Goal: Information Seeking & Learning: Learn about a topic

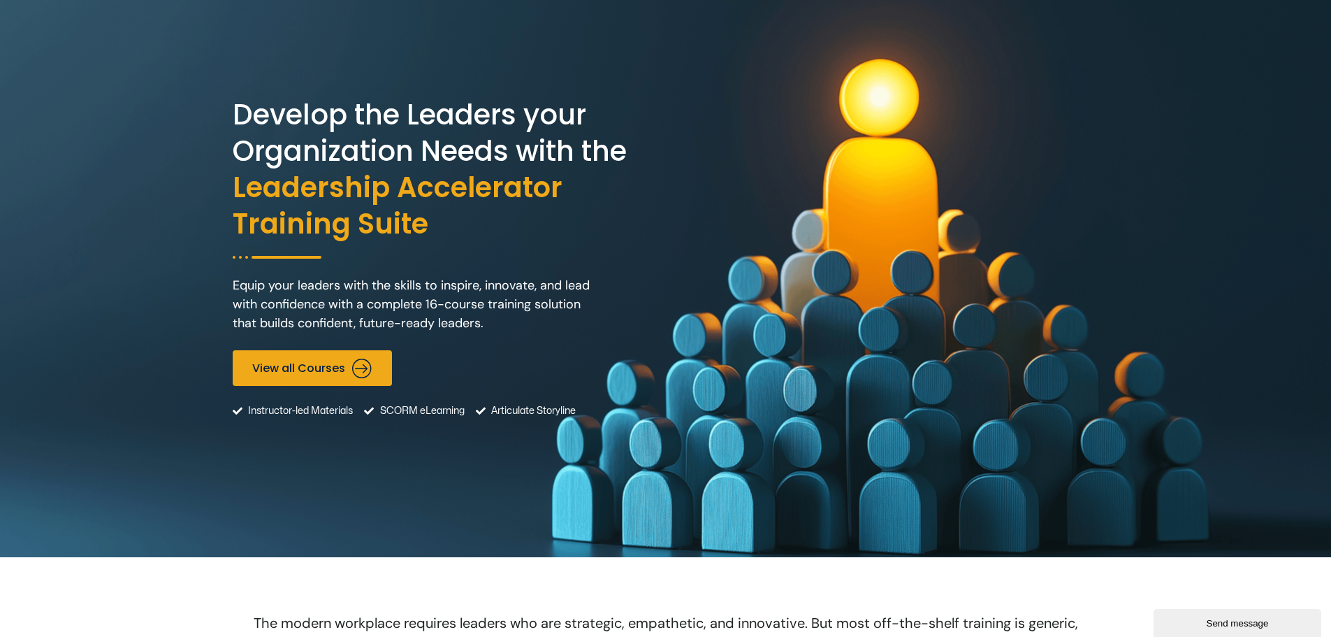
click at [247, 280] on p "Equip your leaders with the skills to inspire, innovate, and lead with confiden…" at bounding box center [417, 304] width 369 height 57
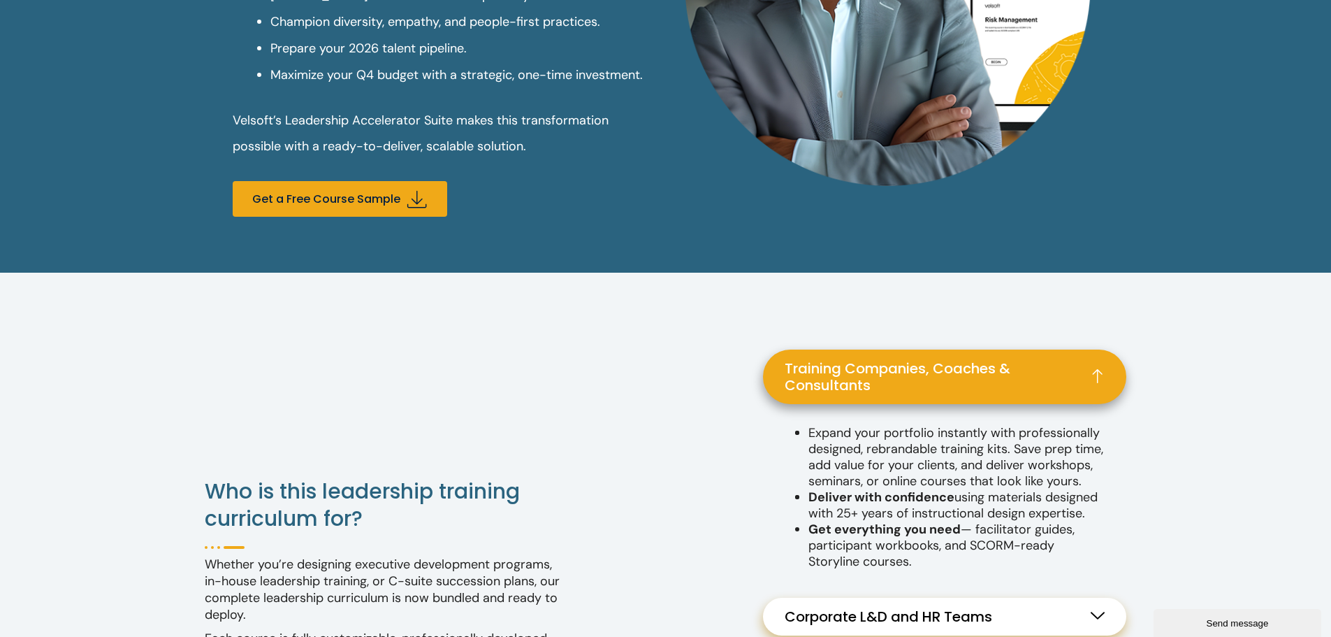
scroll to position [1258, 0]
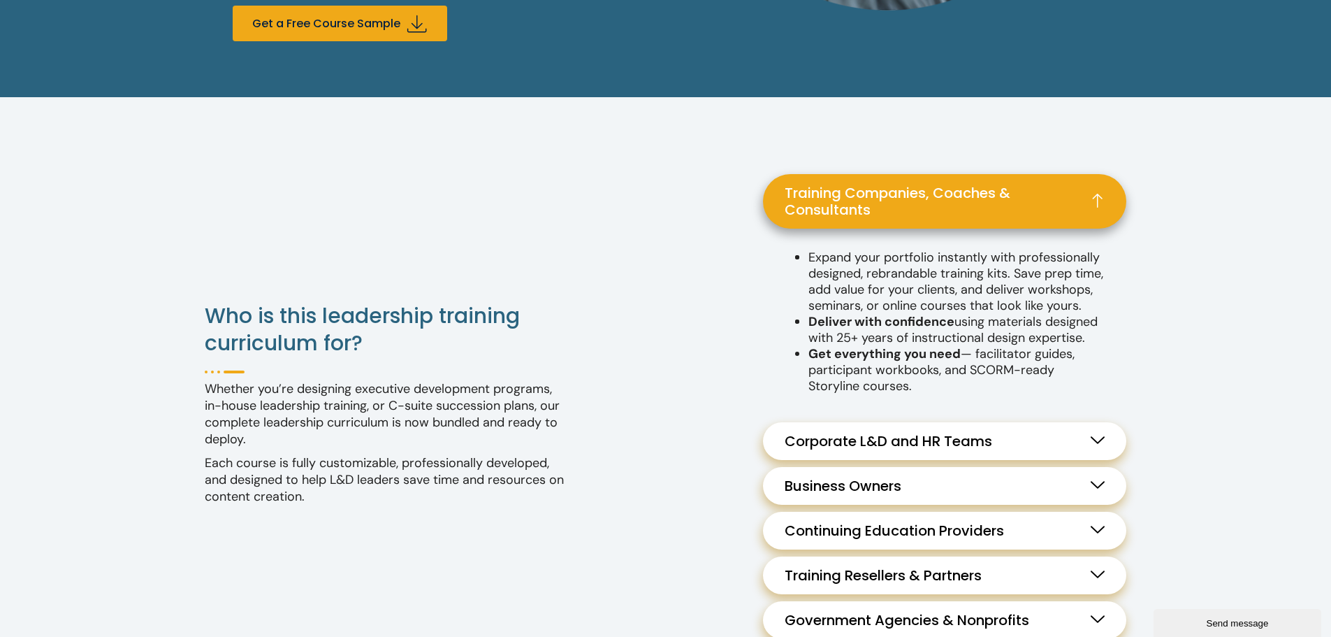
click at [1013, 454] on link "Corporate L&D and HR Teams" at bounding box center [944, 441] width 363 height 38
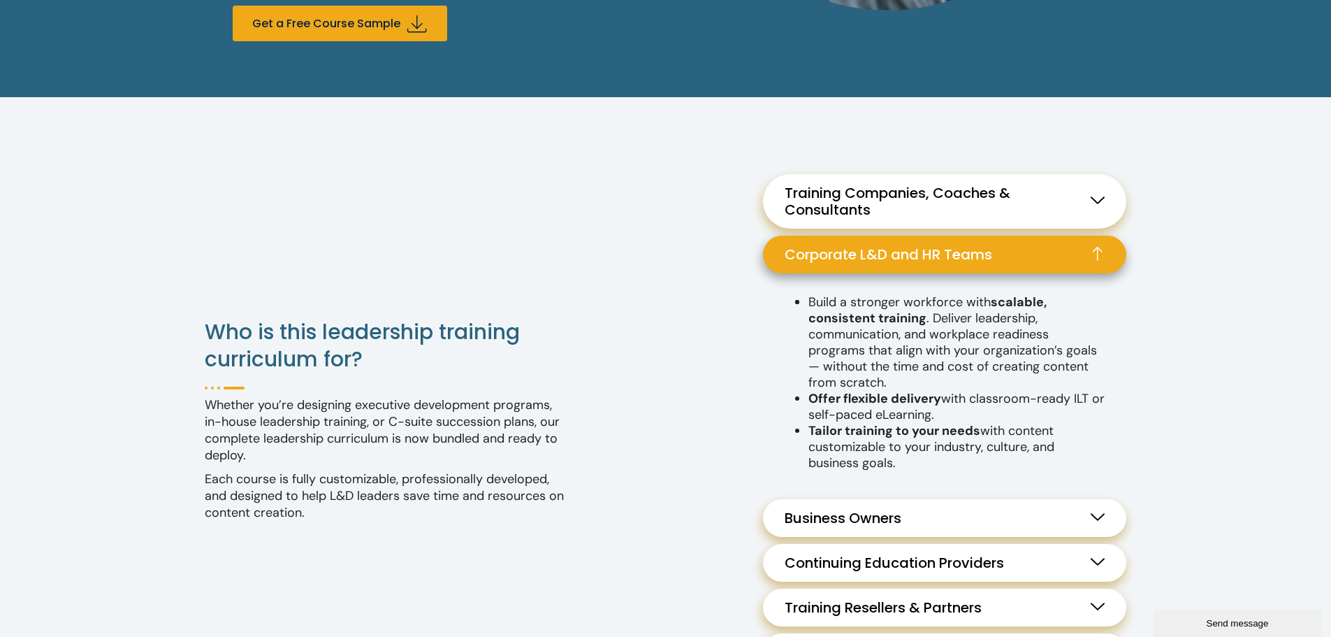
click at [924, 243] on link "Corporate L&D and HR Teams" at bounding box center [944, 255] width 363 height 38
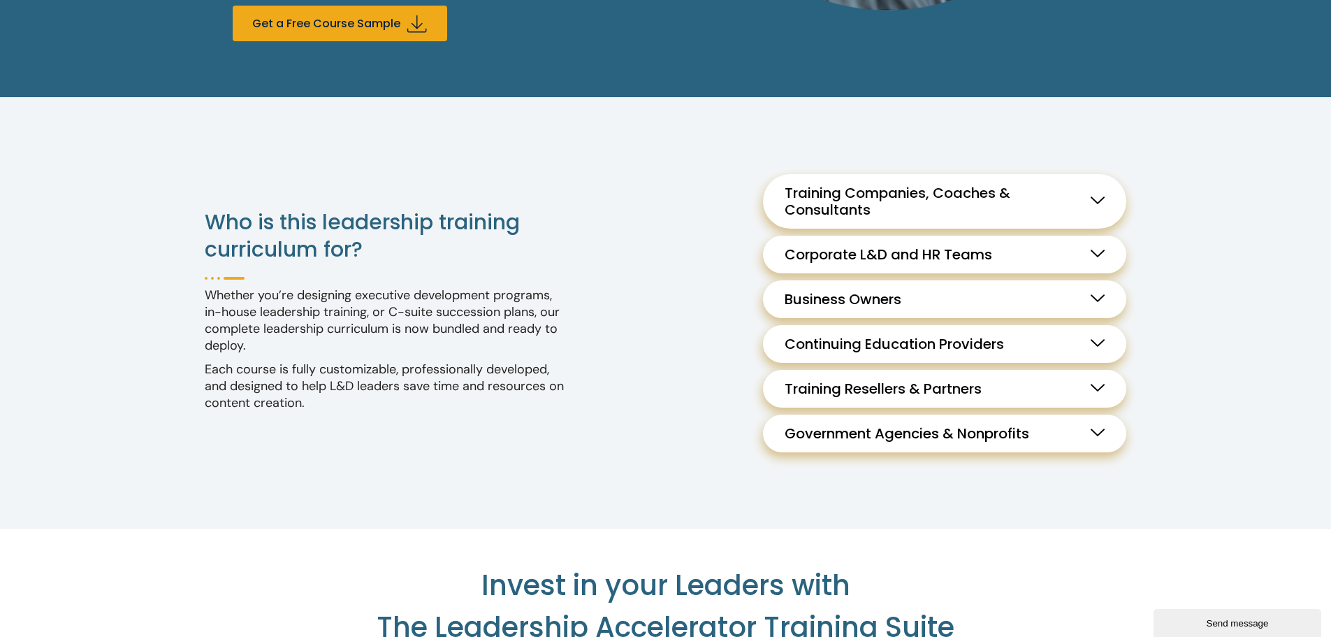
click at [924, 244] on link "Corporate L&D and HR Teams" at bounding box center [944, 255] width 363 height 38
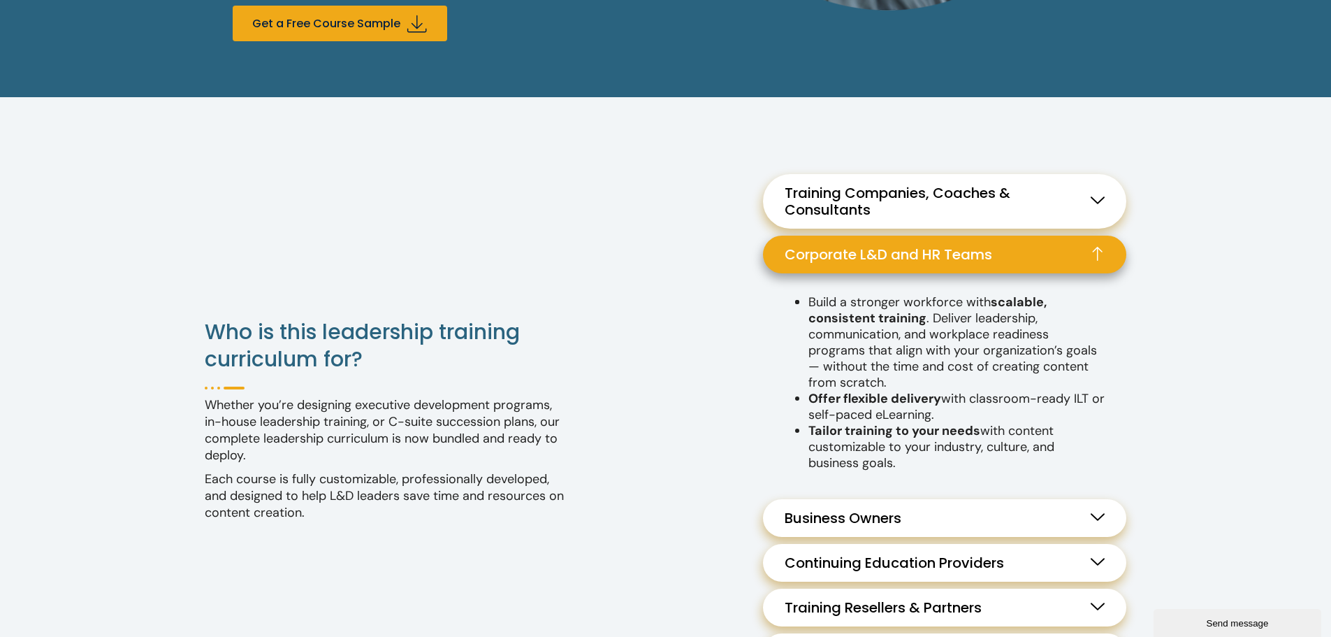
click at [914, 194] on span "Training Companies, Coaches & Consultants" at bounding box center [945, 201] width 320 height 34
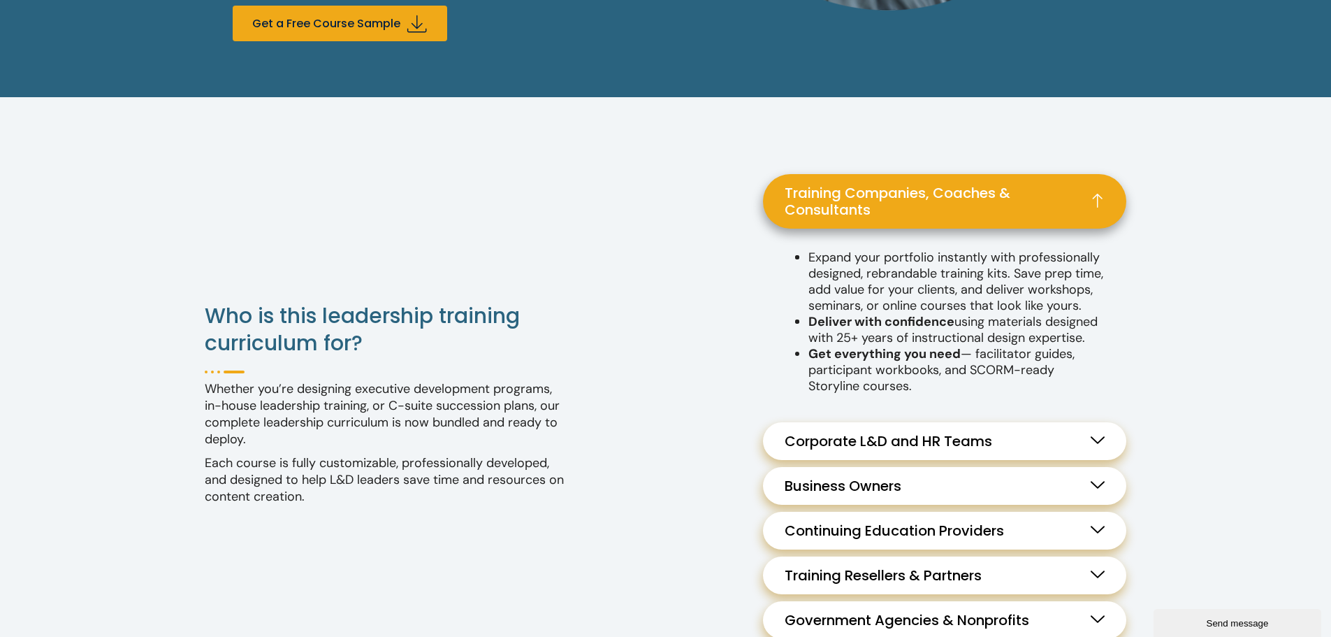
click at [905, 449] on span "Corporate L&D and HR Teams" at bounding box center [892, 441] width 215 height 17
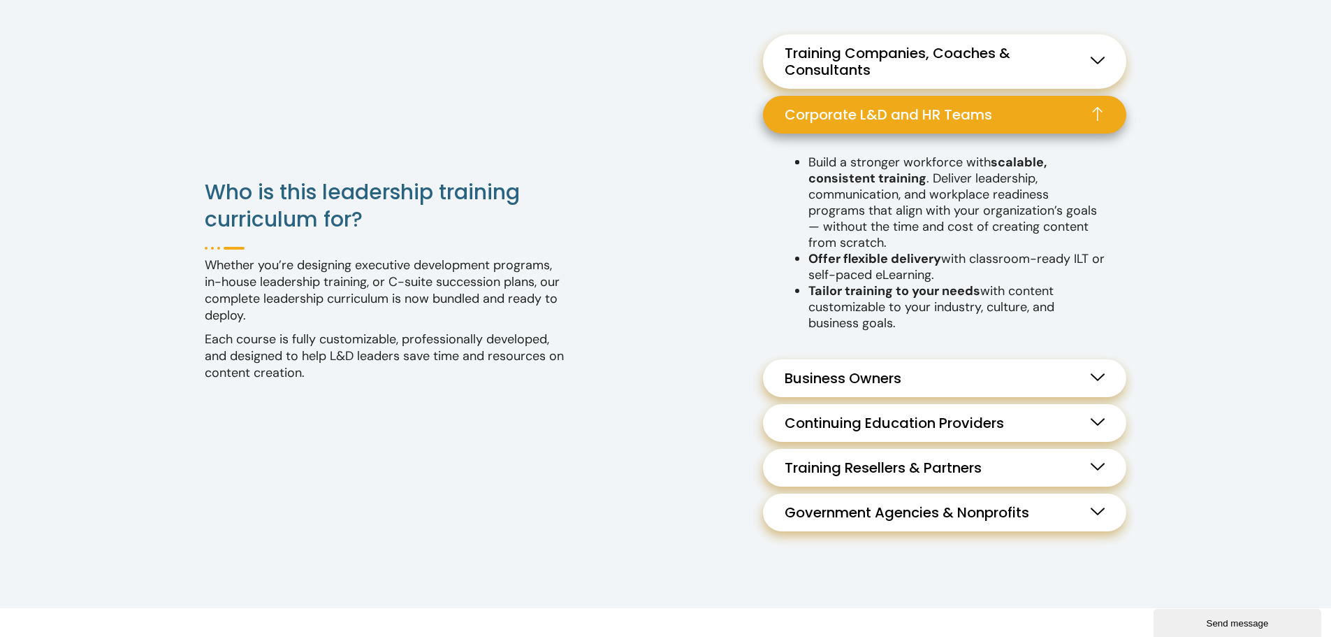
click at [866, 364] on link "Business Owners" at bounding box center [944, 378] width 363 height 38
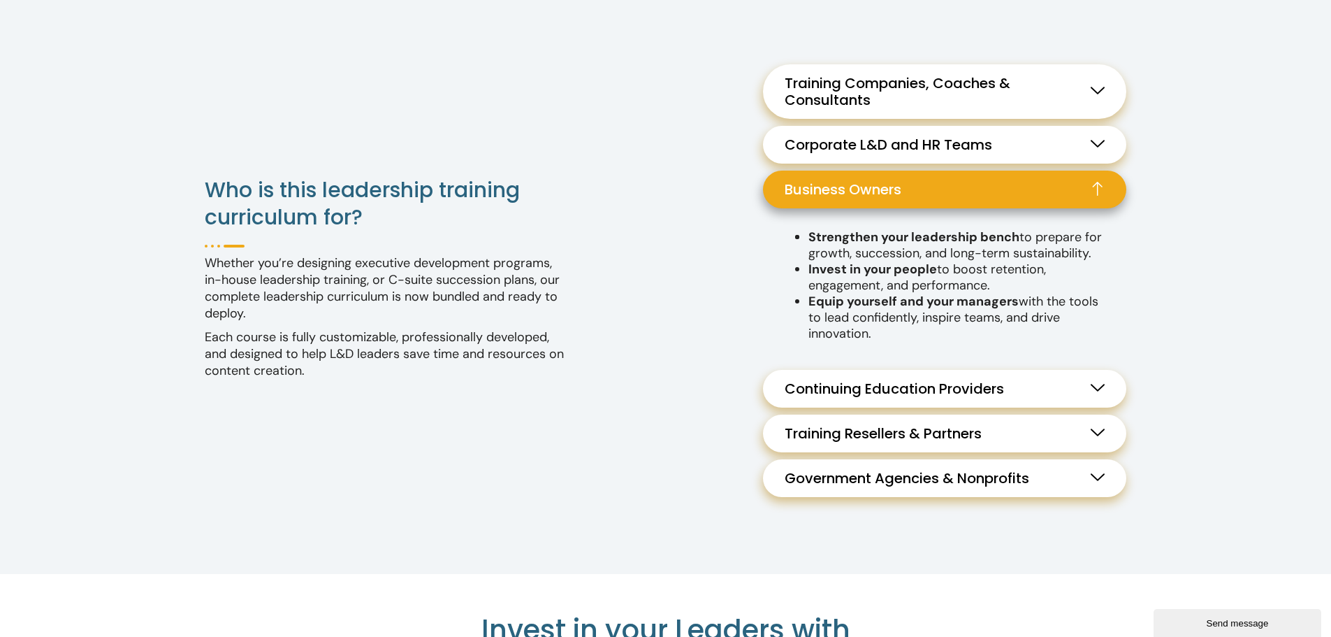
scroll to position [1366, 0]
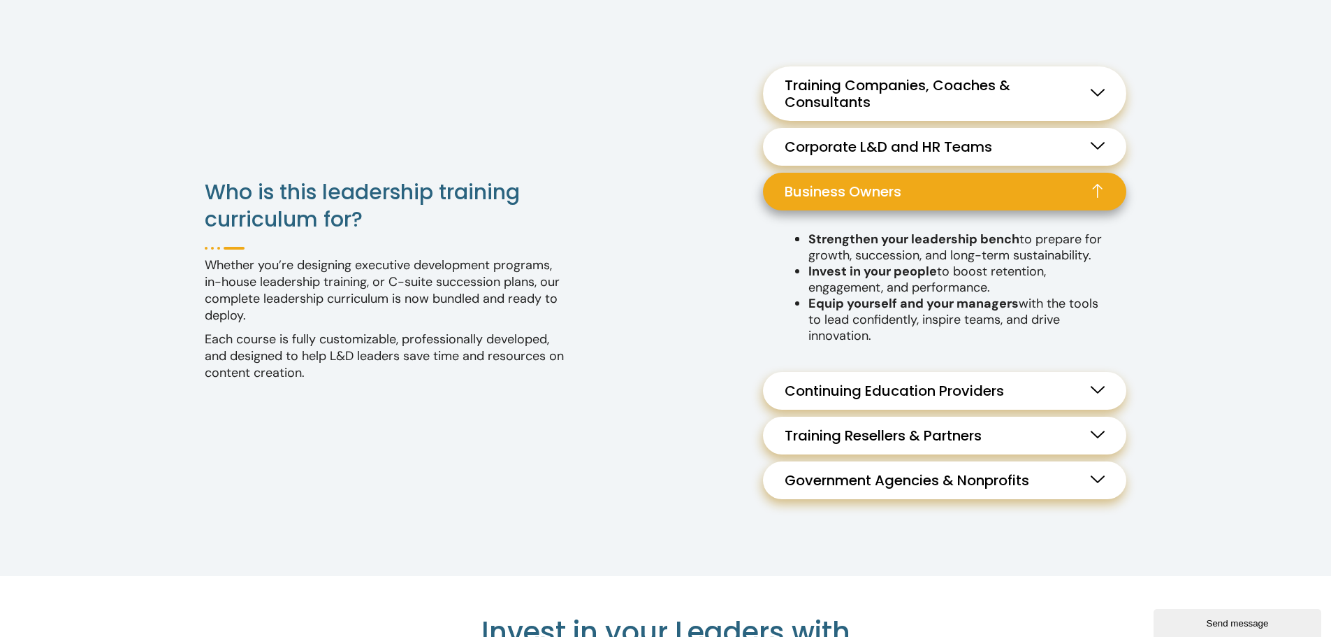
drag, startPoint x: 924, startPoint y: 400, endPoint x: 944, endPoint y: 401, distance: 20.3
click at [924, 399] on span "Continuing Education Providers" at bounding box center [898, 390] width 226 height 17
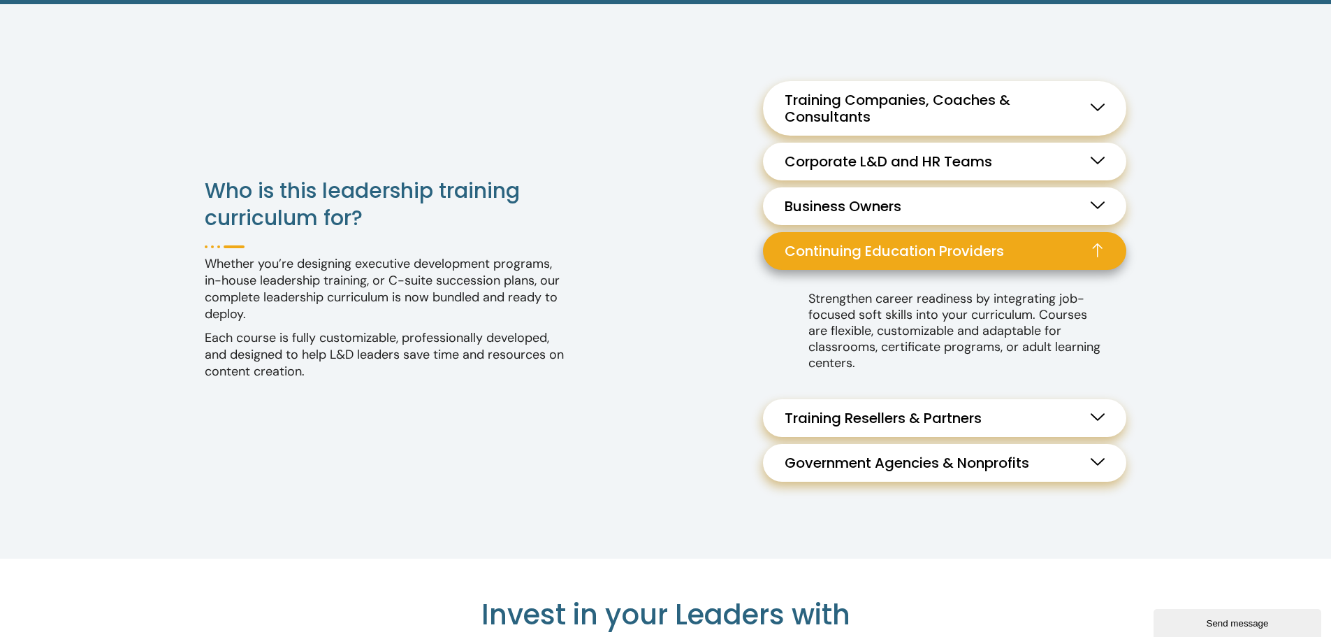
scroll to position [1349, 0]
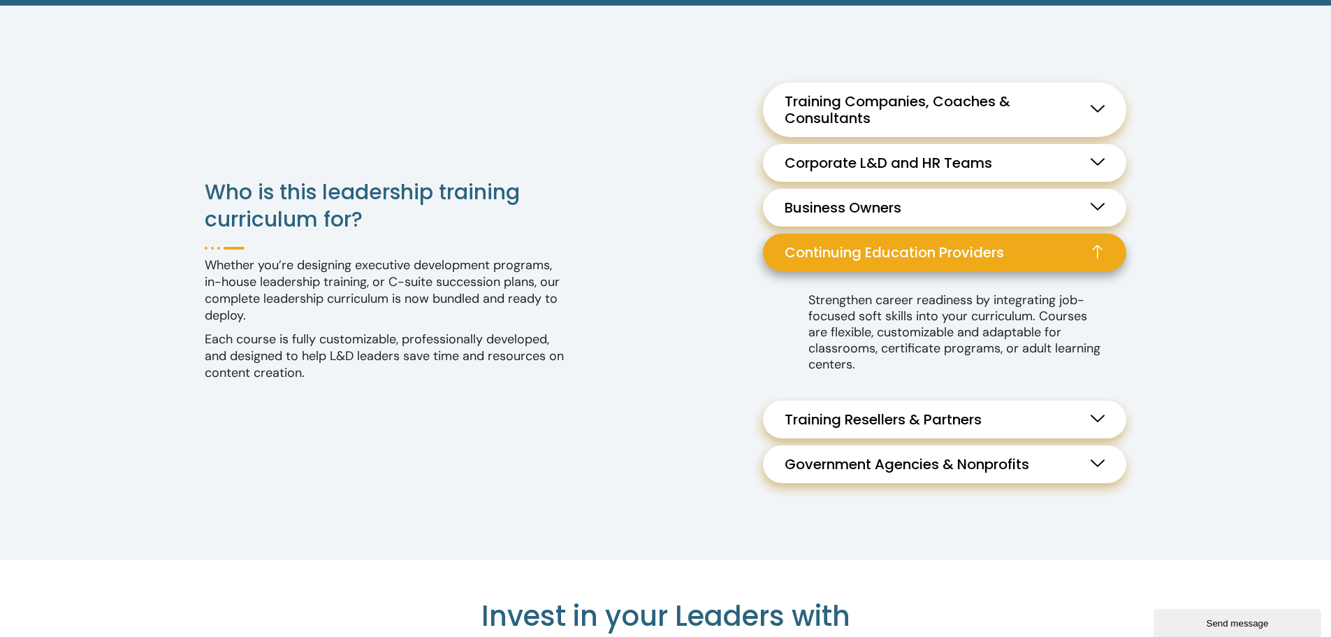
click at [809, 201] on span "Business Owners" at bounding box center [847, 207] width 124 height 17
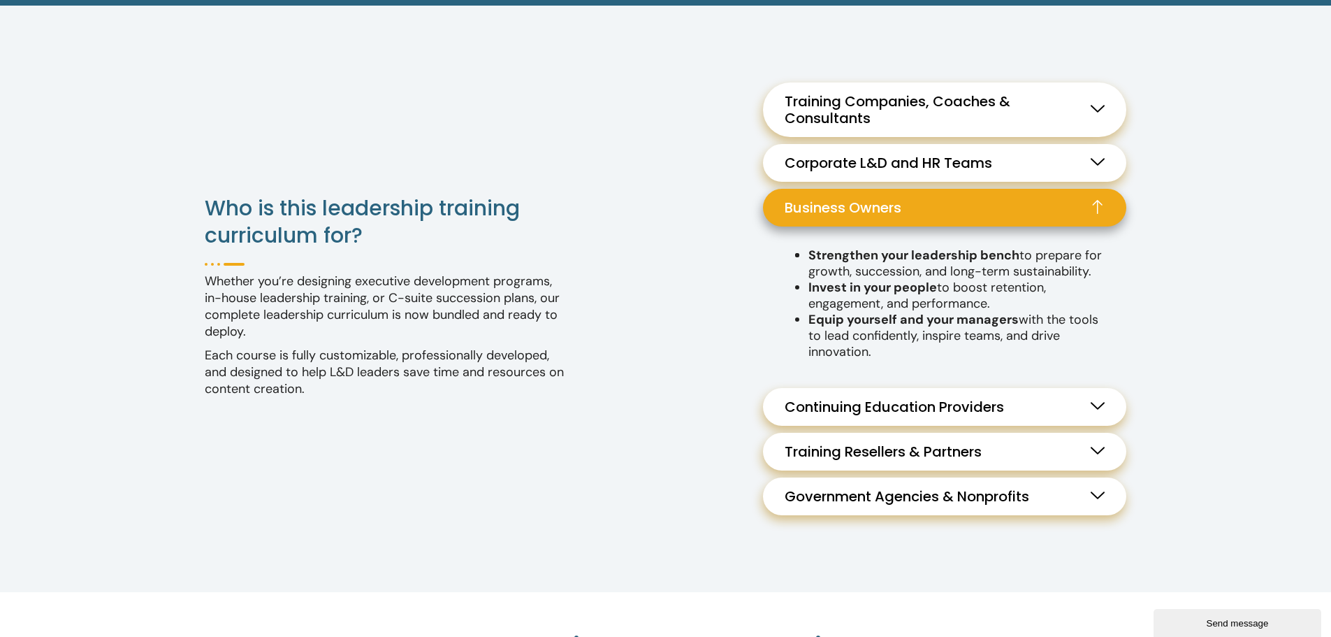
click at [858, 412] on span "Continuing Education Providers" at bounding box center [898, 406] width 226 height 17
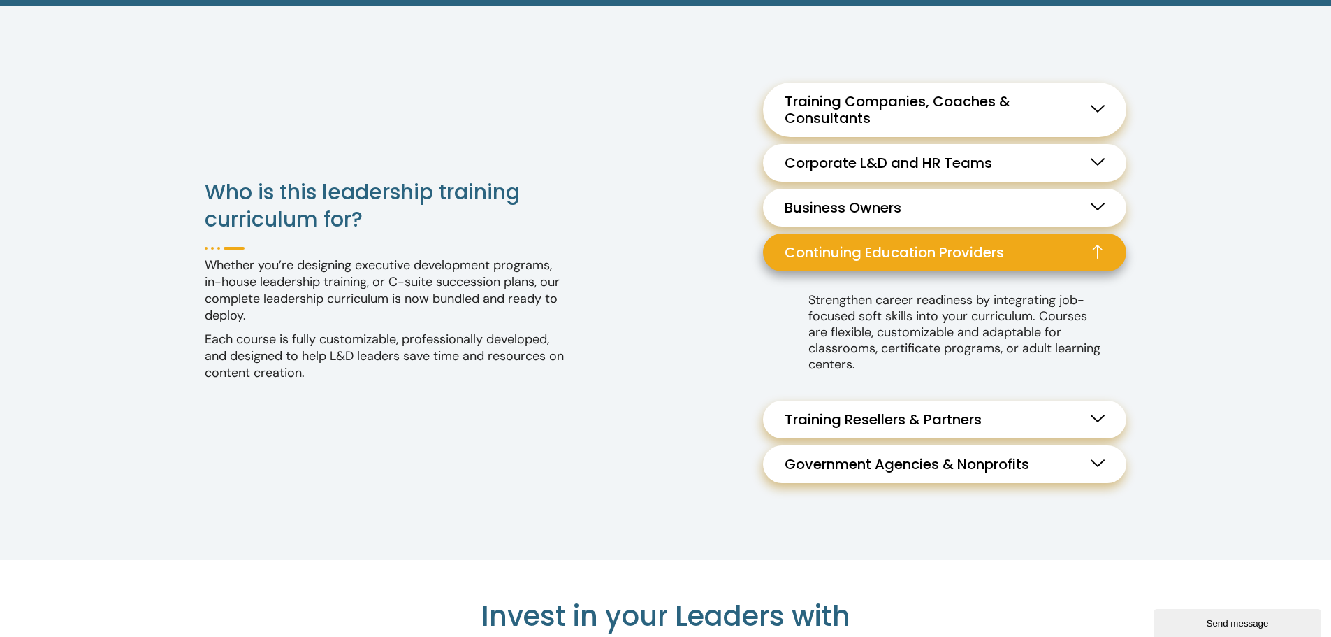
click at [857, 412] on span "Training Resellers & Partners" at bounding box center [887, 419] width 204 height 17
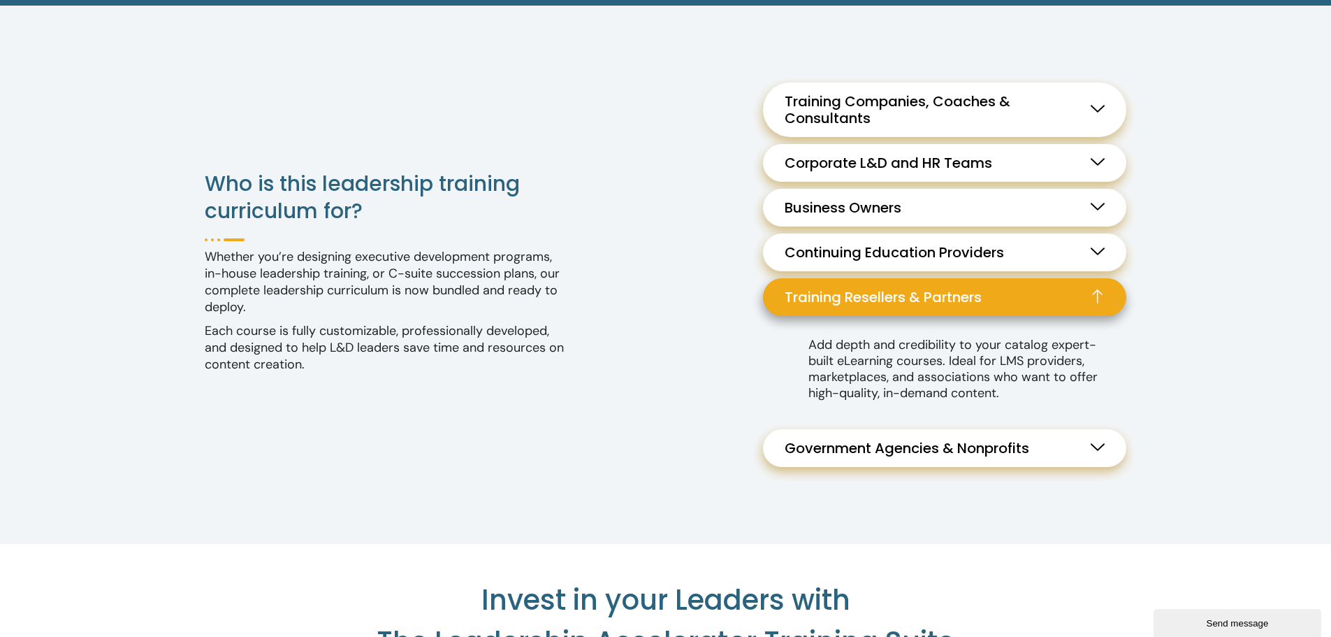
click at [871, 249] on span "Continuing Education Providers" at bounding box center [898, 252] width 226 height 17
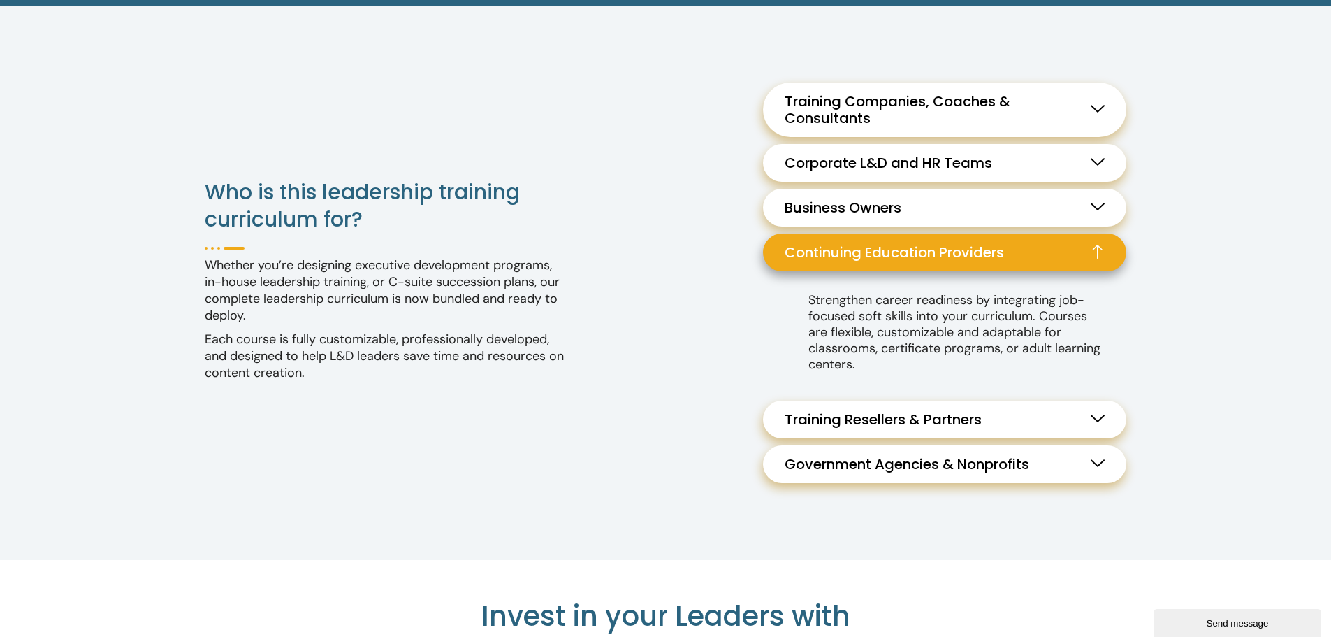
click at [841, 209] on span "Business Owners" at bounding box center [847, 207] width 124 height 17
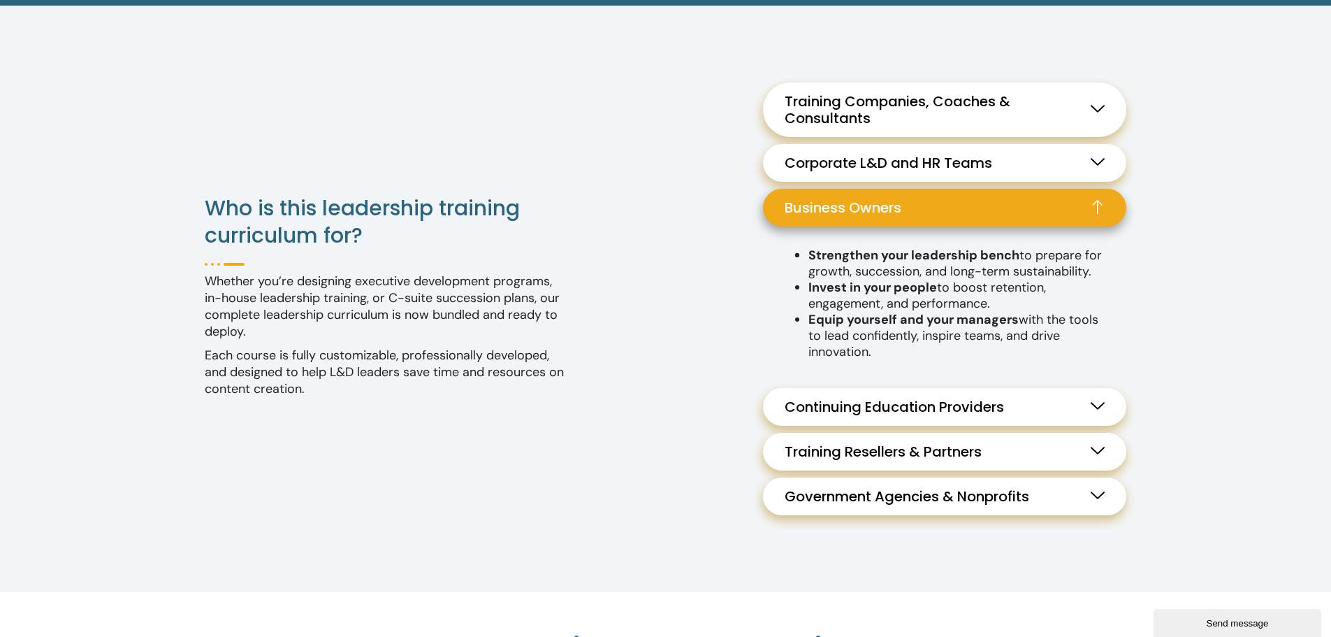
click at [897, 415] on span "Continuing Education Providers" at bounding box center [898, 406] width 226 height 17
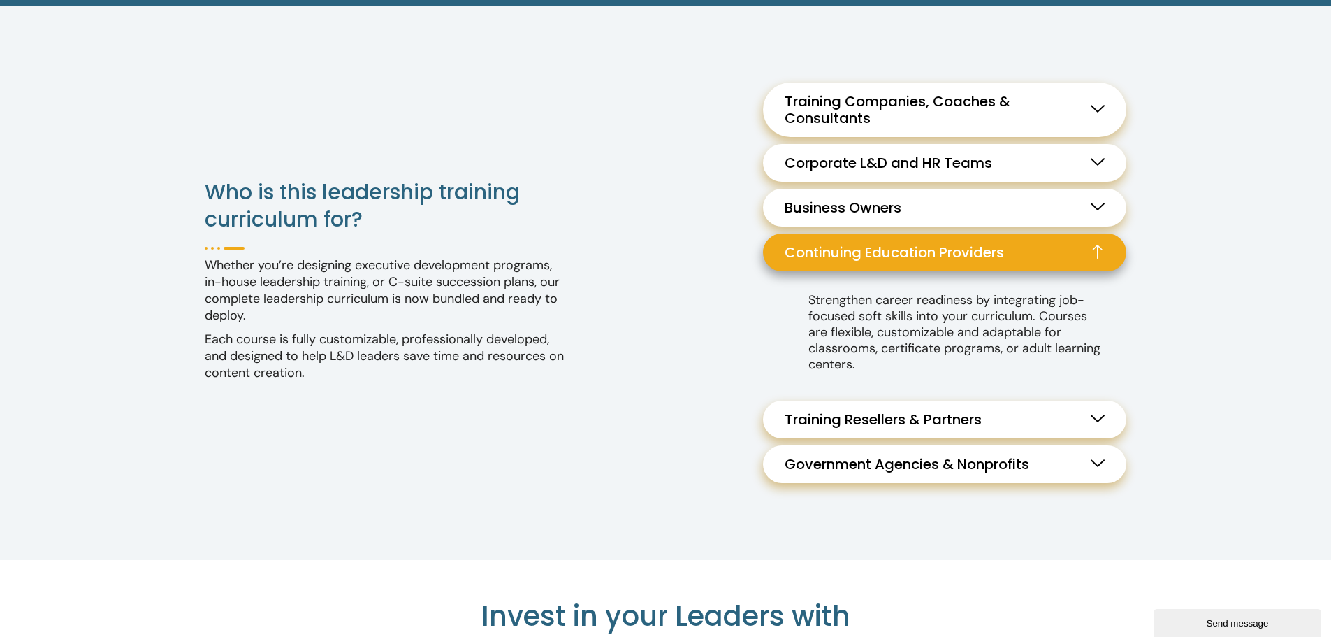
click at [933, 211] on link "Business Owners" at bounding box center [944, 208] width 363 height 38
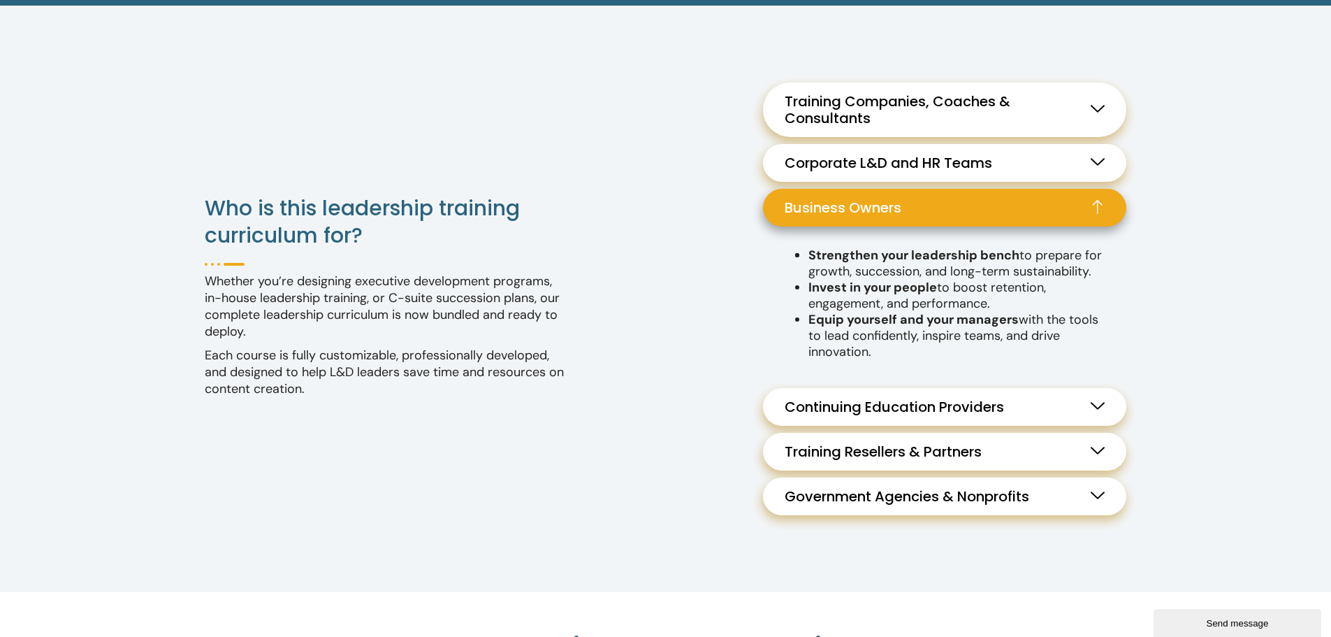
click at [928, 403] on span "Continuing Education Providers" at bounding box center [898, 406] width 226 height 17
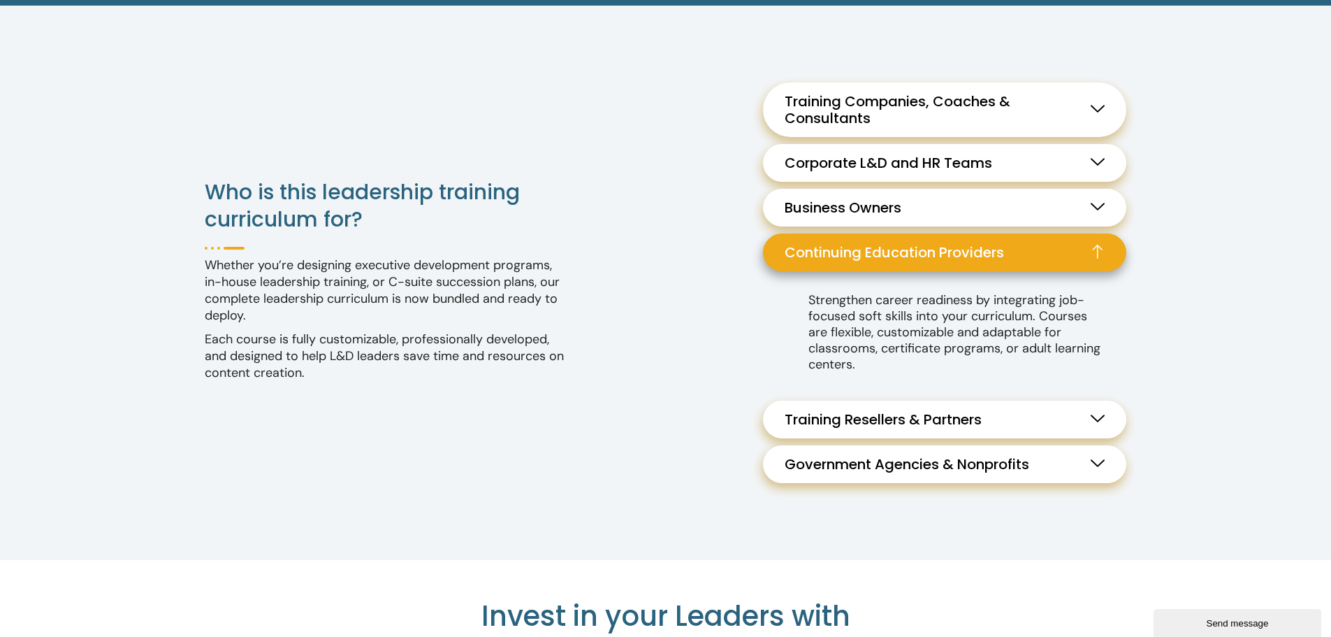
click at [966, 412] on span "Training Resellers & Partners" at bounding box center [887, 419] width 204 height 17
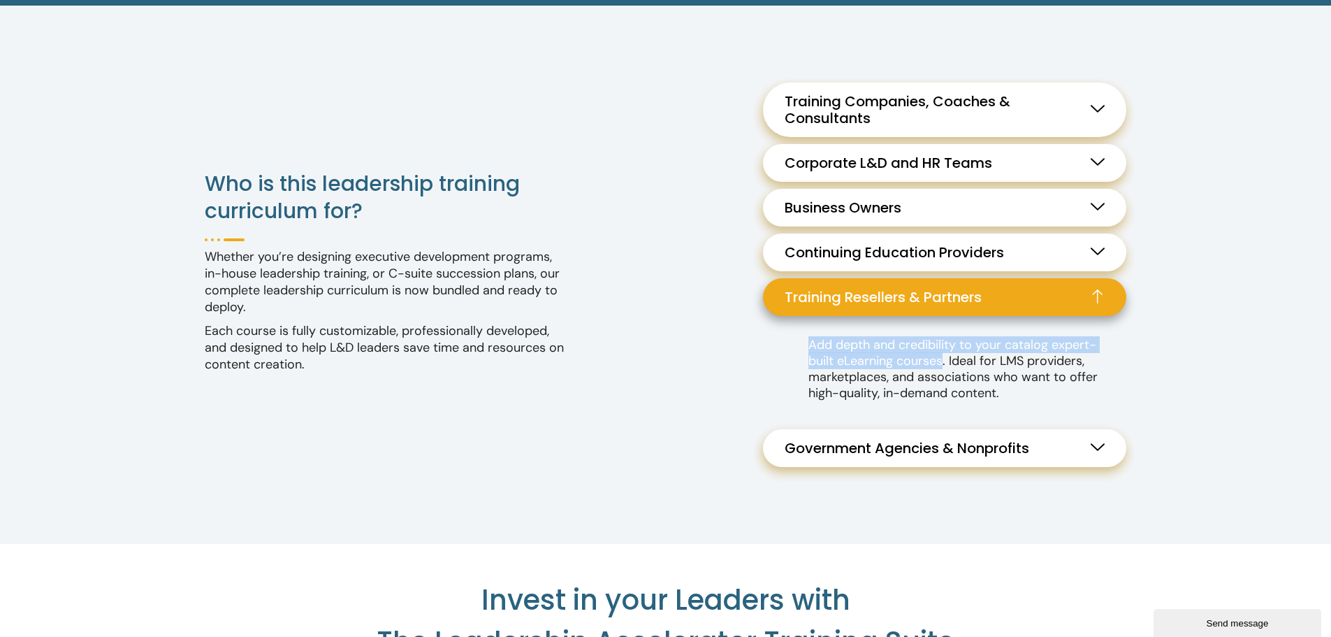
drag, startPoint x: 944, startPoint y: 362, endPoint x: 794, endPoint y: 350, distance: 150.7
click at [794, 350] on div "Add depth and credibility to your catalog expert-built eLearning courses. Ideal…" at bounding box center [944, 369] width 363 height 106
copy p "Add depth and credibility to your catalog expert-built eLearning courses"
click at [941, 355] on p "Add depth and credibility to your catalog expert-built eLearning courses. Ideal…" at bounding box center [957, 369] width 297 height 64
drag, startPoint x: 947, startPoint y: 361, endPoint x: 781, endPoint y: 348, distance: 166.2
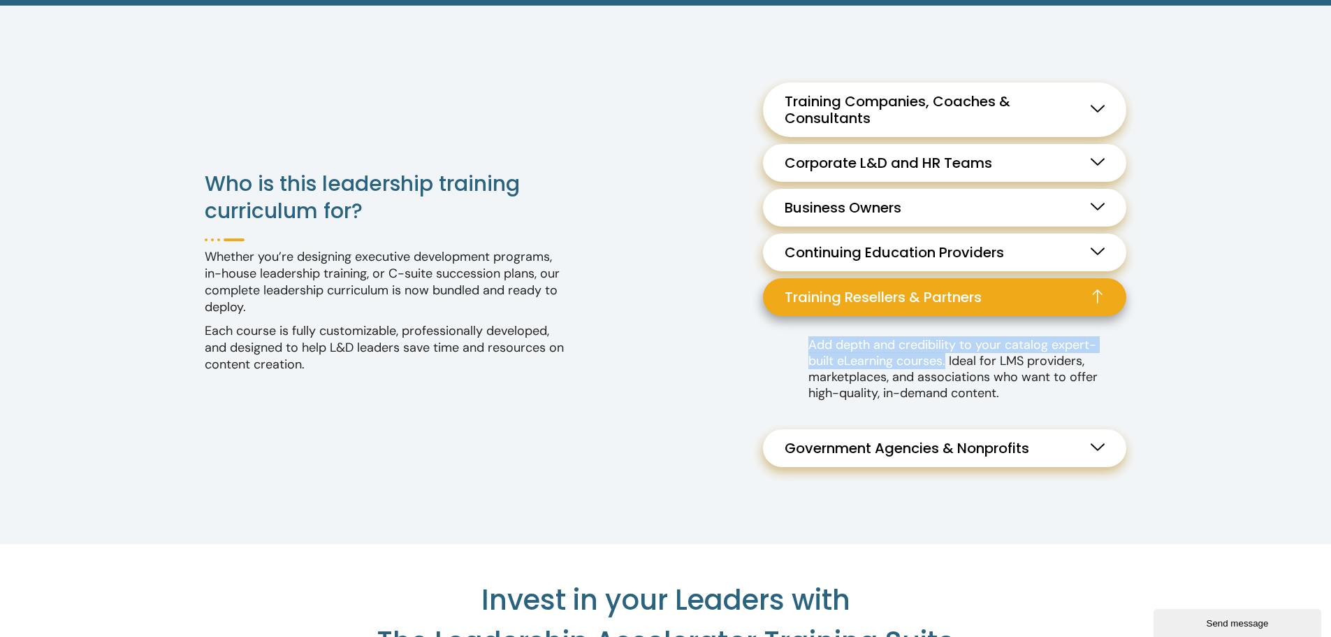
click at [781, 348] on div "Add depth and credibility to your catalog expert-built eLearning courses. Ideal…" at bounding box center [944, 369] width 363 height 106
copy p "Add depth and credibility to your catalog expert-built eLearning courses."
click at [847, 458] on link "Government Agencies & Nonprofits" at bounding box center [944, 448] width 363 height 38
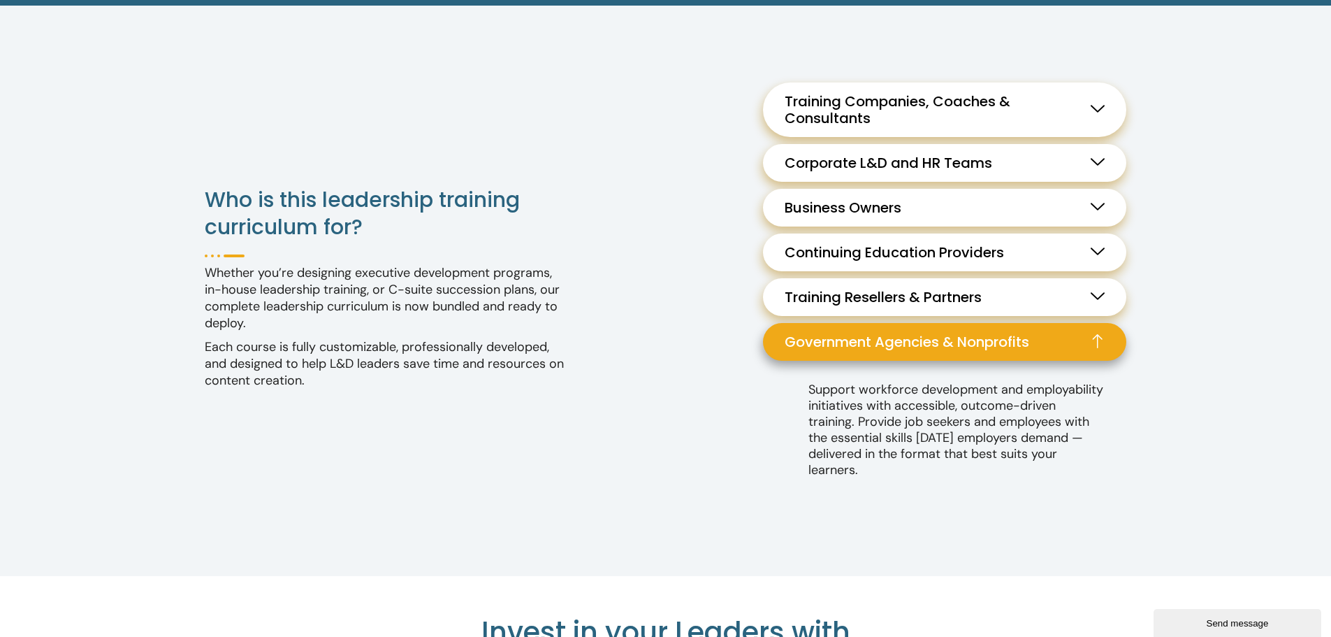
click at [876, 300] on span "Training Resellers & Partners" at bounding box center [887, 297] width 204 height 17
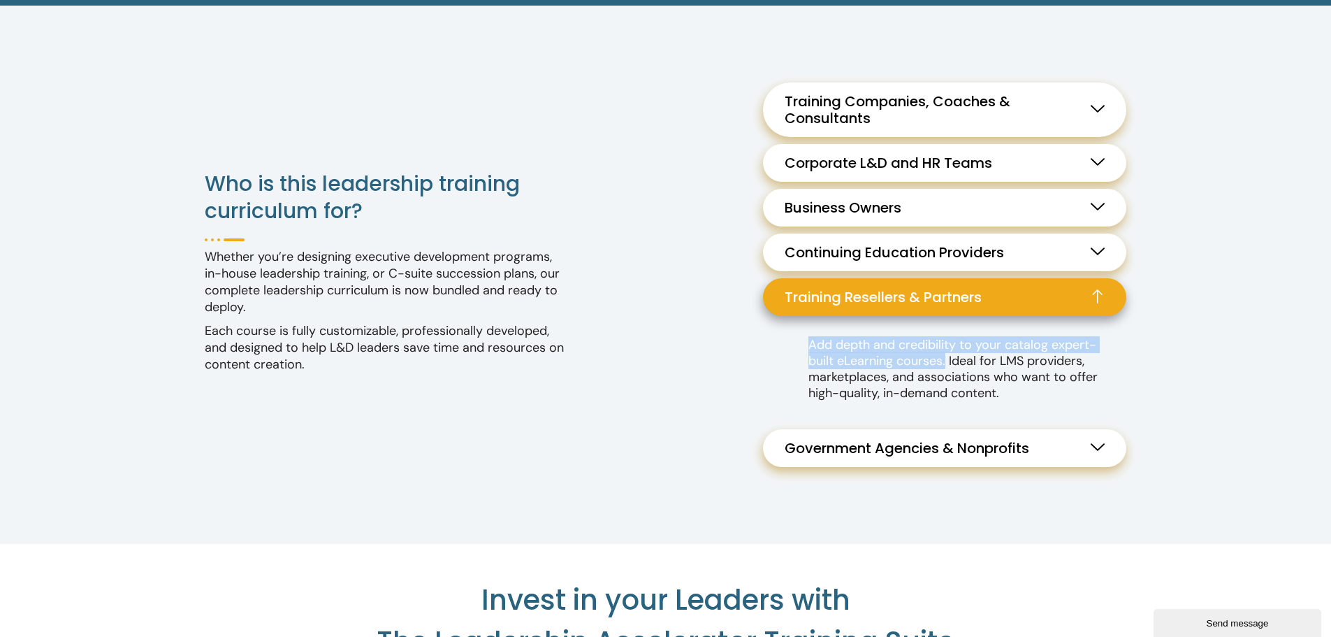
click at [889, 249] on span "Continuing Education Providers" at bounding box center [898, 252] width 226 height 17
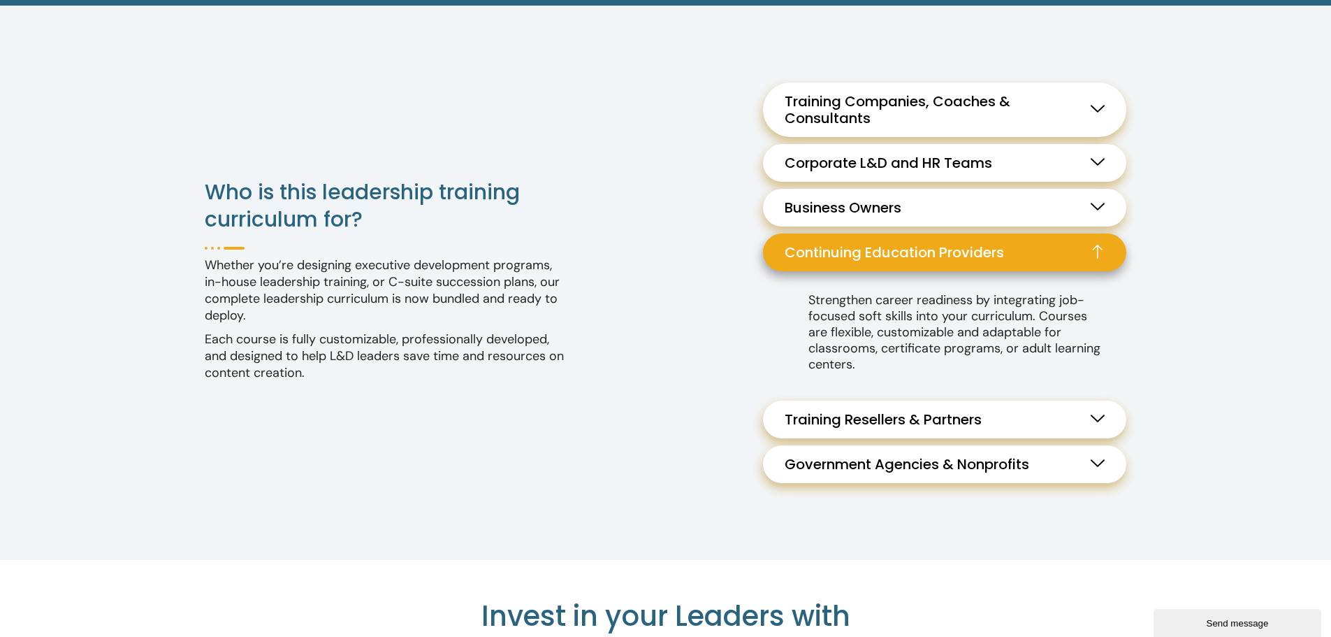
click at [977, 416] on span "Training Resellers & Partners" at bounding box center [887, 419] width 204 height 17
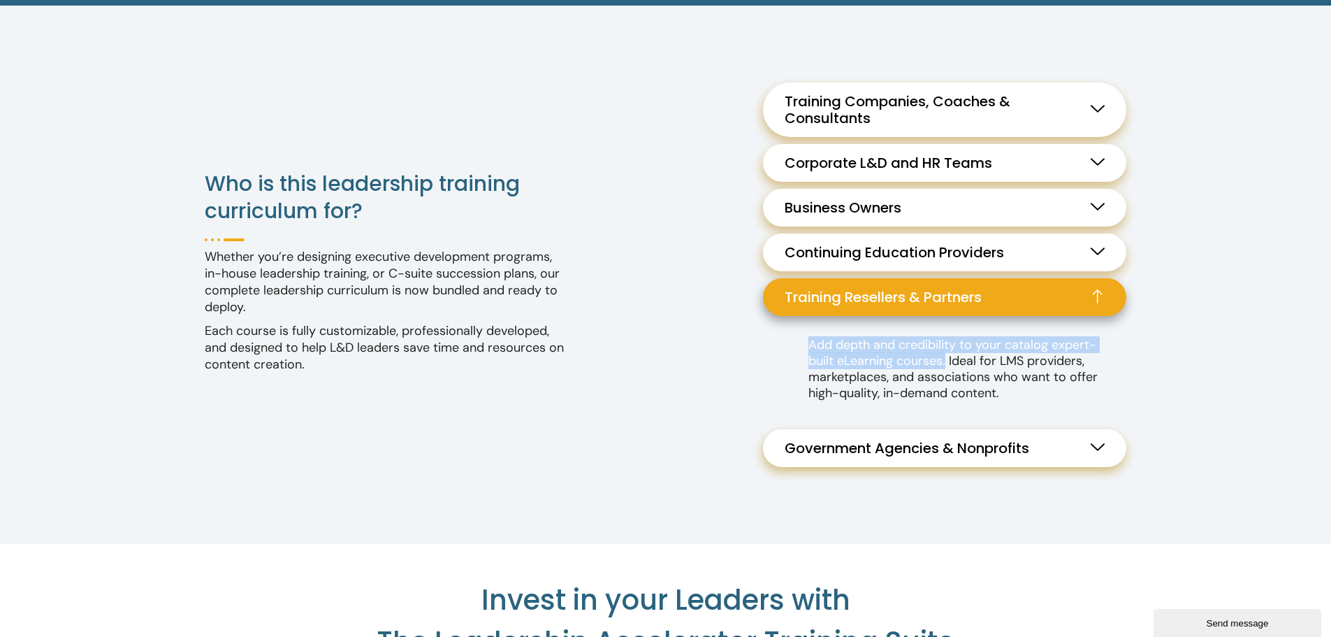
click at [969, 458] on link "Government Agencies & Nonprofits" at bounding box center [944, 448] width 363 height 38
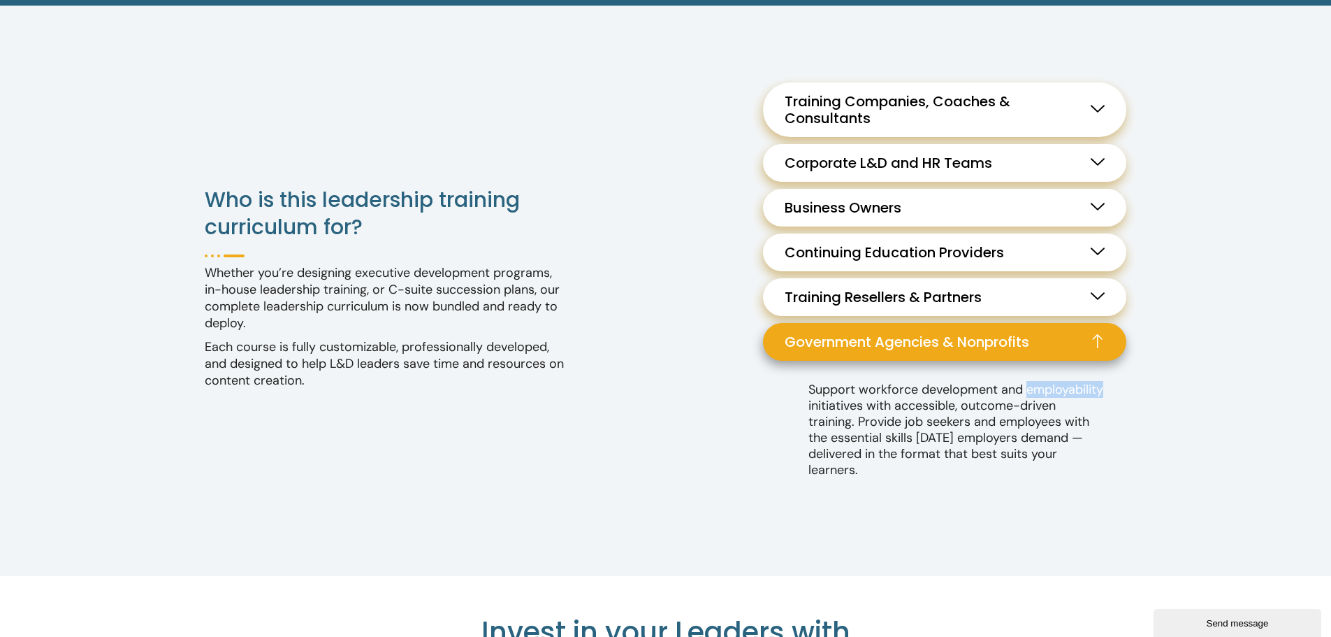
drag, startPoint x: 1108, startPoint y: 386, endPoint x: 1028, endPoint y: 386, distance: 79.7
click at [1028, 386] on div "Support workforce development and employability initiatives with accessible, ou…" at bounding box center [944, 430] width 363 height 138
copy p "employability"
click at [1001, 405] on p "Support workforce development and employability initiatives with accessible, ou…" at bounding box center [957, 430] width 297 height 96
click at [853, 101] on span "Training Companies, Coaches & Consultants" at bounding box center [945, 110] width 320 height 34
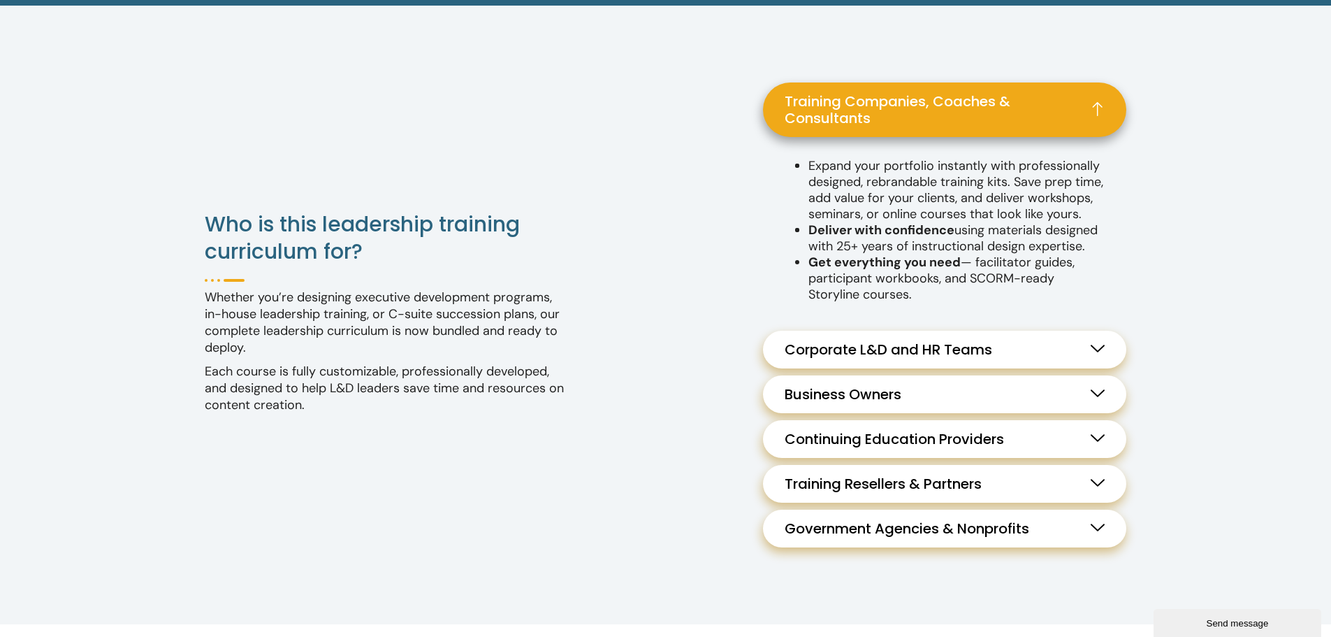
click at [944, 358] on span "Corporate L&D and HR Teams" at bounding box center [892, 349] width 215 height 17
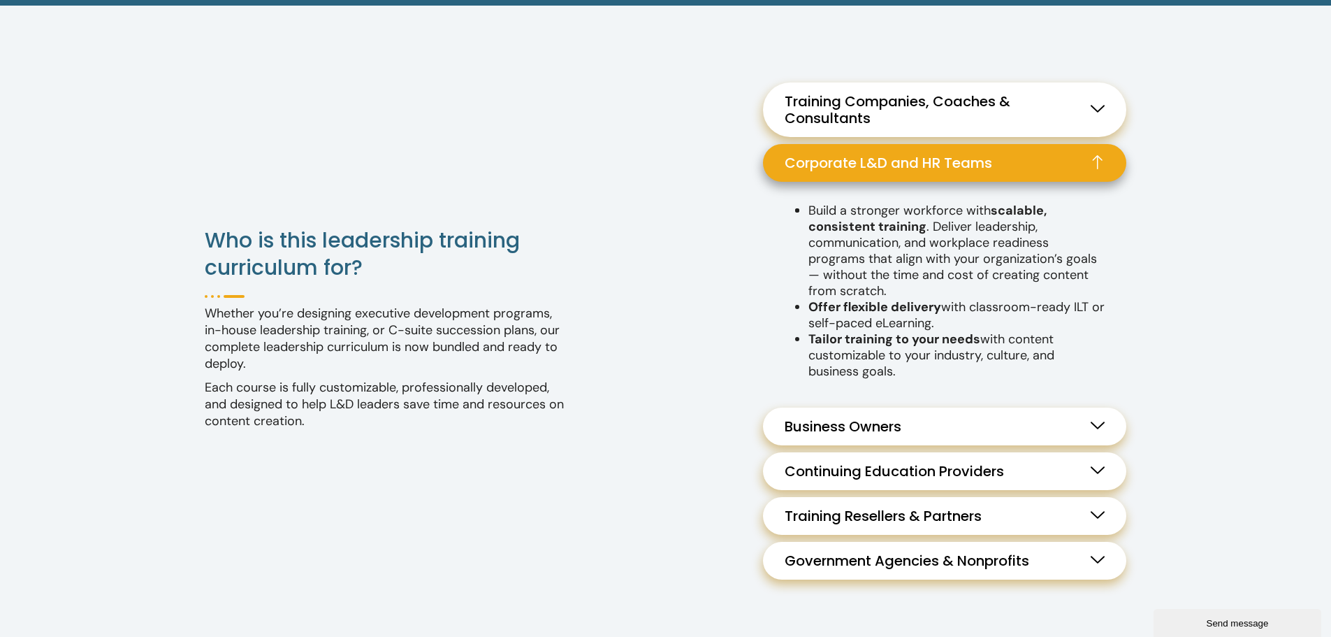
click at [910, 414] on link "Business Owners" at bounding box center [944, 426] width 363 height 38
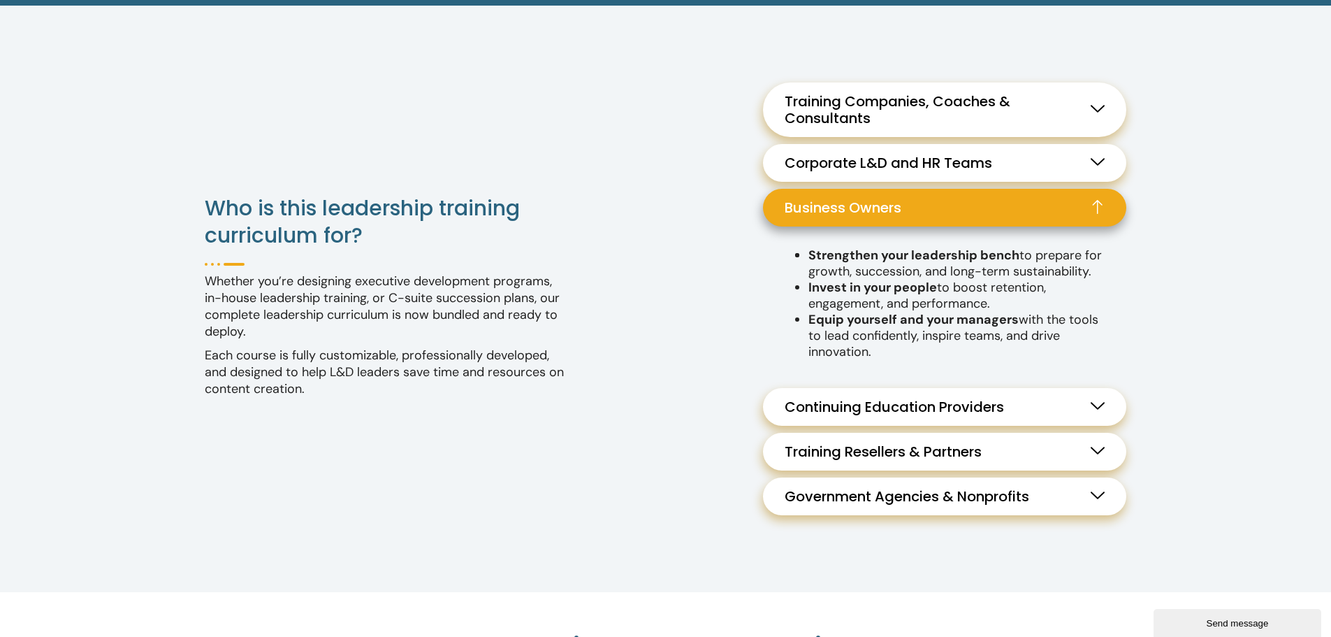
click at [920, 401] on span "Continuing Education Providers" at bounding box center [898, 406] width 226 height 17
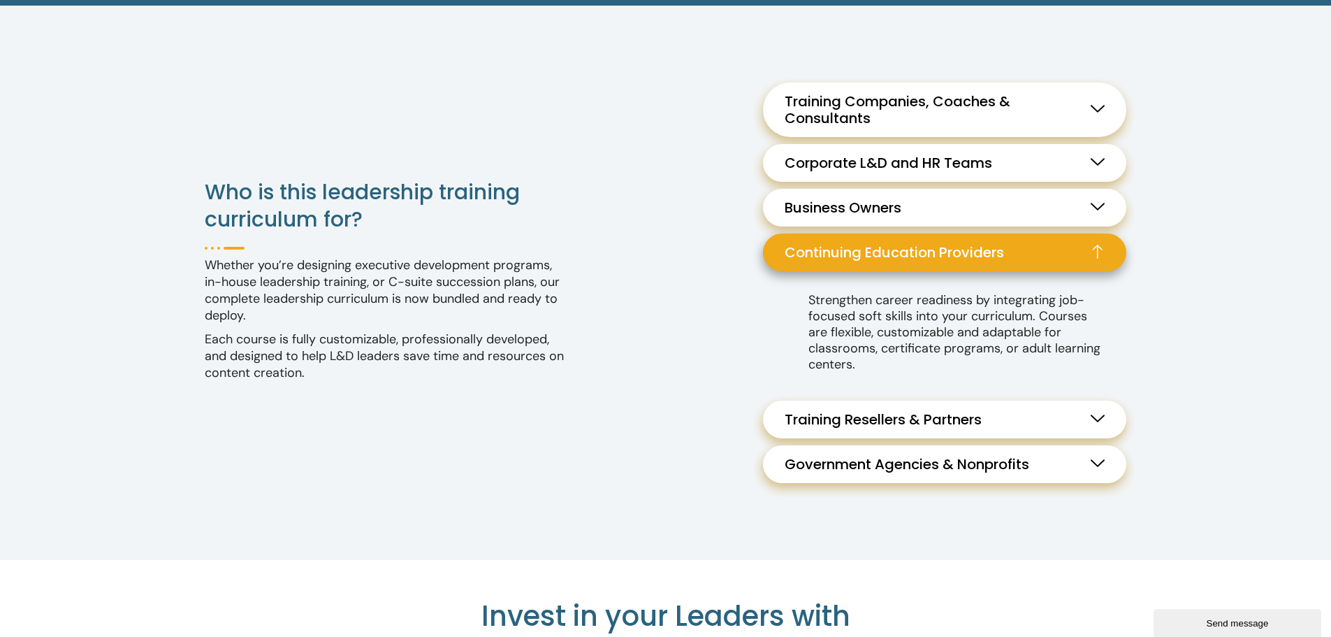
click at [850, 458] on span "Government Agencies & Nonprofits" at bounding box center [911, 464] width 252 height 17
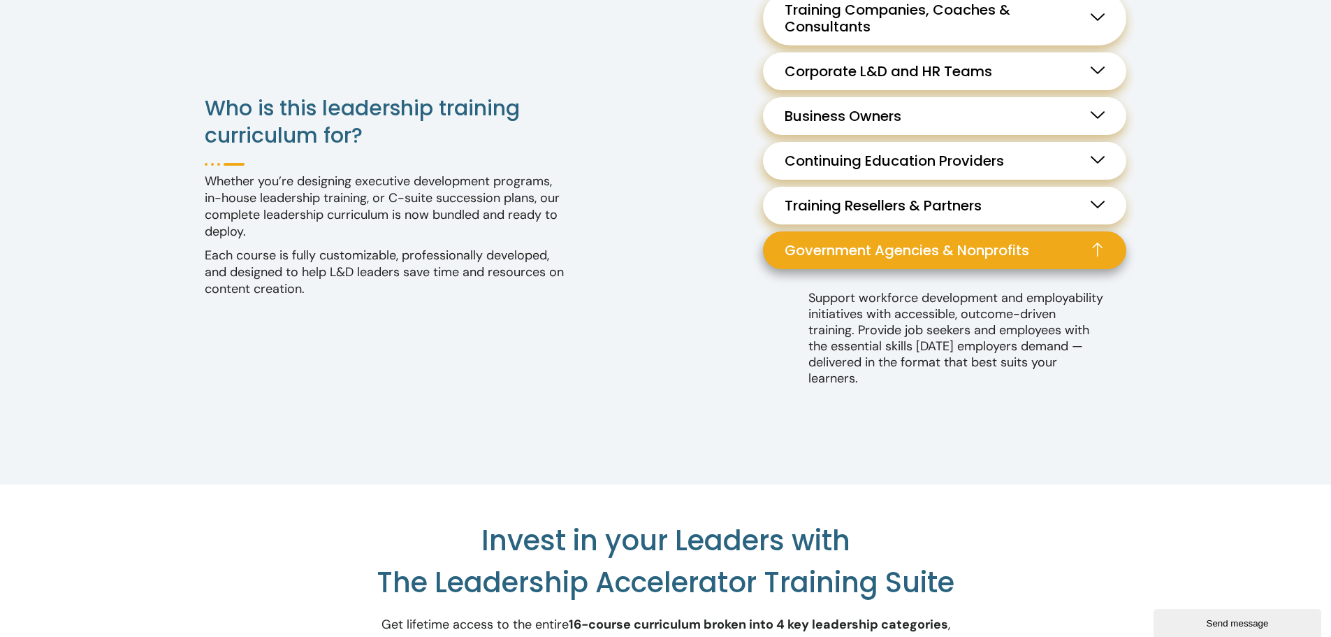
scroll to position [1839, 0]
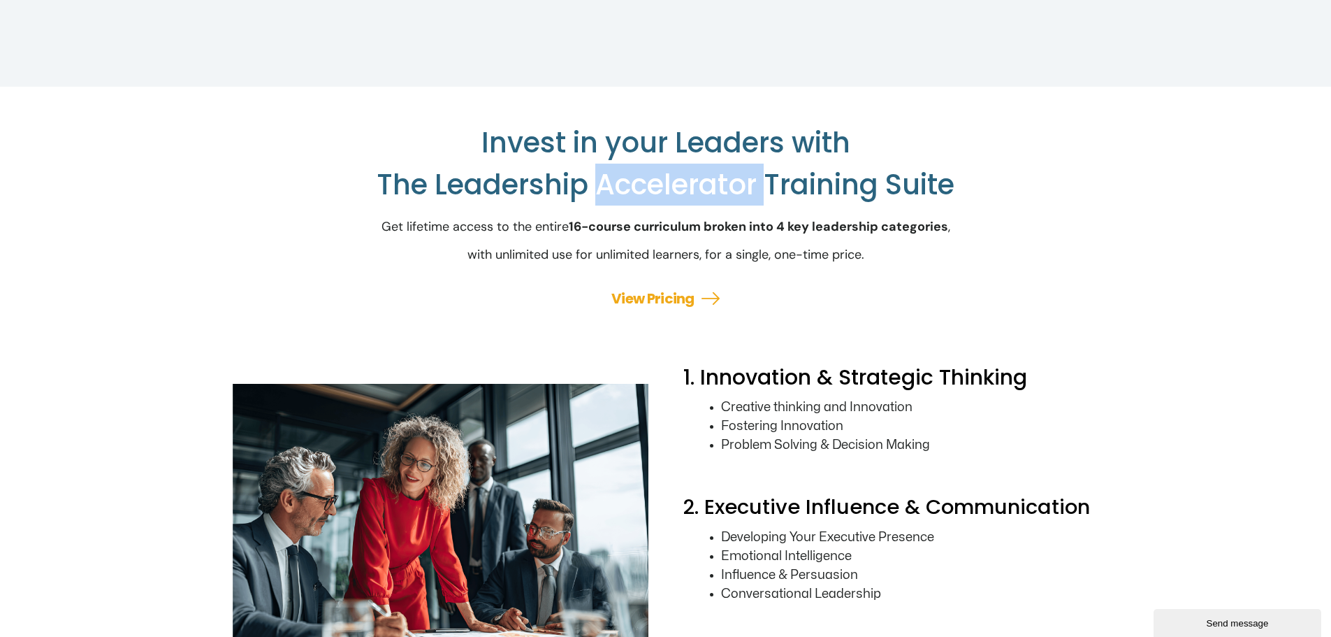
drag, startPoint x: 760, startPoint y: 177, endPoint x: 591, endPoint y: 185, distance: 169.3
click at [591, 185] on h2 "Invest in your Leaders with The Leadership Accelerator Training Suite" at bounding box center [666, 164] width 867 height 84
copy h2 "Accelerator"
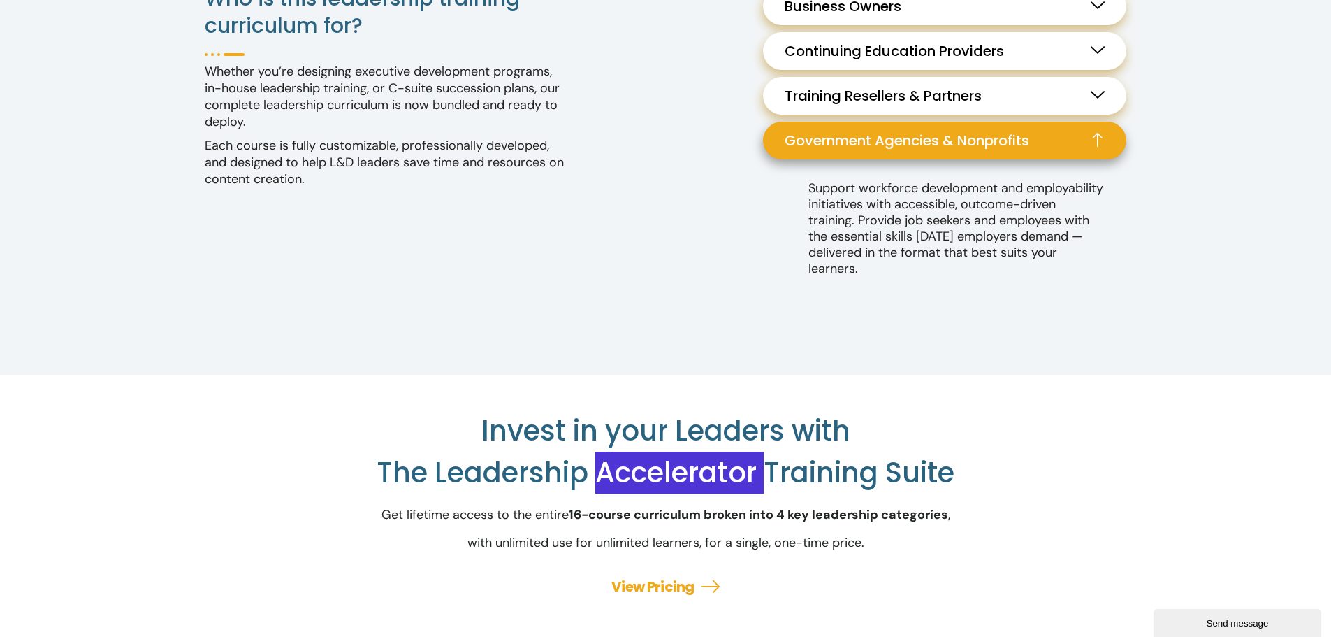
scroll to position [1783, 0]
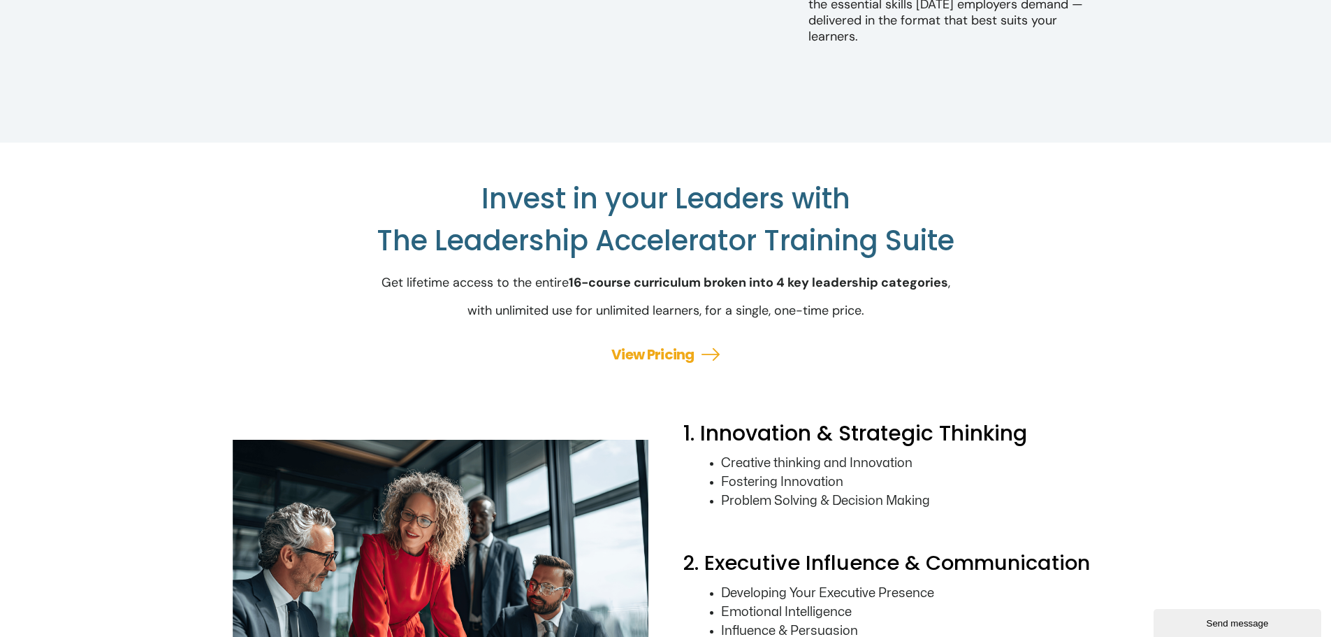
click at [787, 241] on h2 "Invest in your Leaders with The Leadership Accelerator Training Suite" at bounding box center [666, 220] width 867 height 84
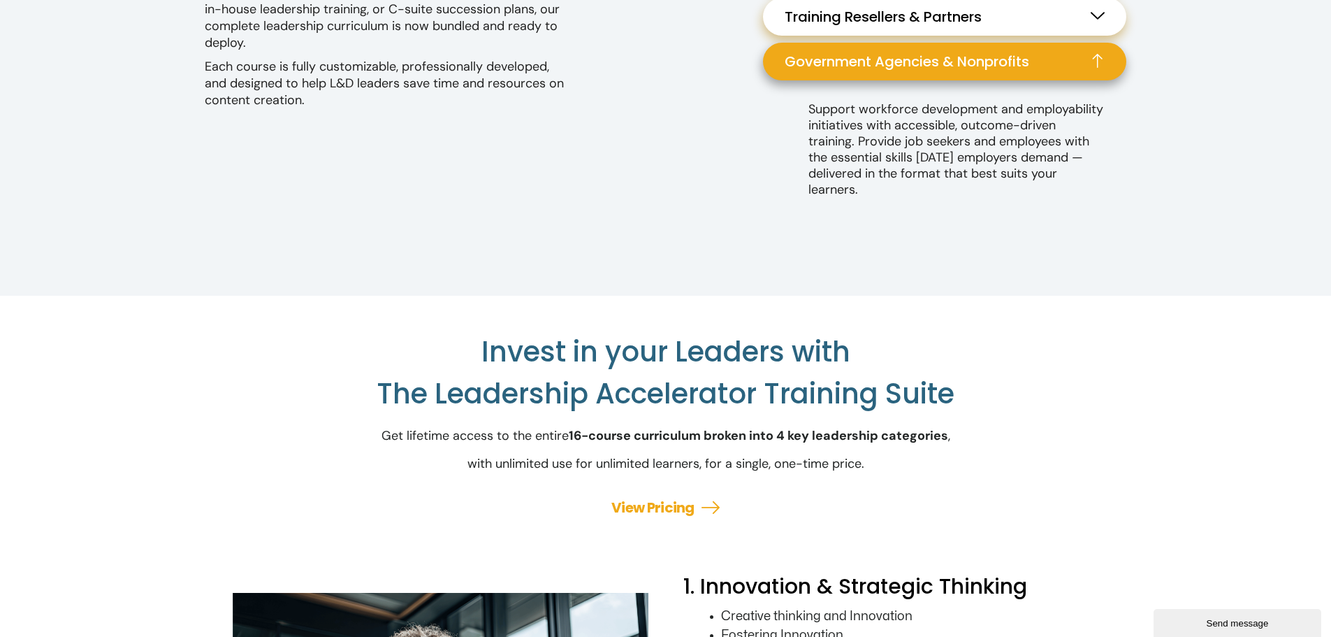
scroll to position [1957, 0]
